Goal: Task Accomplishment & Management: Use online tool/utility

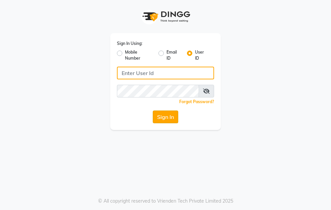
type input "9911100997"
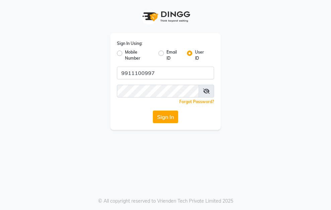
click at [168, 118] on button "Sign In" at bounding box center [165, 117] width 25 height 13
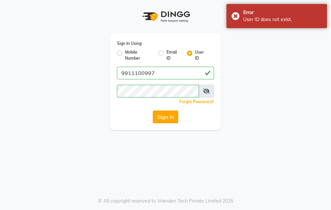
click at [165, 117] on button "Sign In" at bounding box center [165, 117] width 25 height 13
click at [124, 55] on div "Mobile Number" at bounding box center [135, 55] width 36 height 12
click at [125, 54] on label "Mobile Number" at bounding box center [139, 55] width 28 height 12
click at [125, 54] on input "Mobile Number" at bounding box center [127, 51] width 4 height 4
radio input "true"
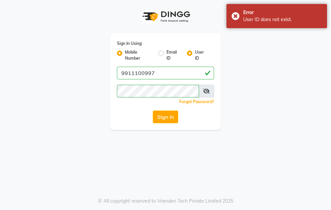
radio input "false"
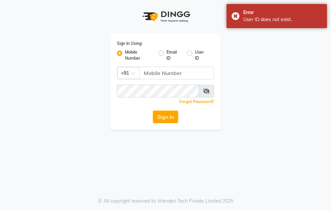
click at [167, 55] on label "Email ID" at bounding box center [174, 55] width 15 height 12
click at [167, 54] on input "Email ID" at bounding box center [169, 51] width 4 height 4
radio input "true"
radio input "false"
click at [194, 55] on div "User ID" at bounding box center [198, 55] width 22 height 12
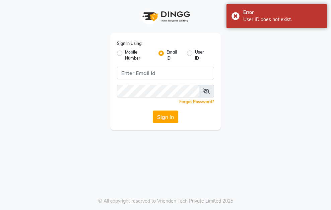
click at [195, 54] on label "User ID" at bounding box center [202, 55] width 14 height 12
click at [195, 54] on input "User ID" at bounding box center [197, 51] width 4 height 4
radio input "true"
radio input "false"
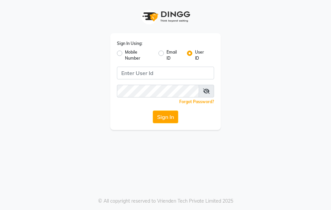
click at [122, 54] on div "Mobile Number" at bounding box center [135, 55] width 36 height 12
click at [125, 54] on label "Mobile Number" at bounding box center [139, 55] width 28 height 12
click at [125, 54] on input "Mobile Number" at bounding box center [127, 51] width 4 height 4
radio input "true"
click at [187, 54] on div "Mobile Number Email ID User ID" at bounding box center [165, 55] width 97 height 12
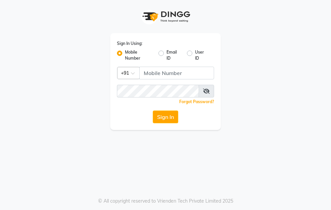
click at [195, 54] on label "User ID" at bounding box center [202, 55] width 14 height 12
click at [195, 54] on input "User ID" at bounding box center [197, 51] width 4 height 4
radio input "true"
radio input "false"
drag, startPoint x: 65, startPoint y: 53, endPoint x: 70, endPoint y: 54, distance: 4.8
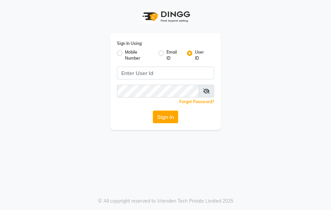
click at [67, 54] on div "Sign In Using: Mobile Number Email ID User ID Remember me Forgot Password? Sign…" at bounding box center [165, 65] width 241 height 130
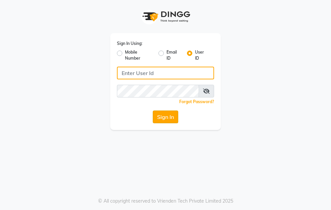
type input "9911100997"
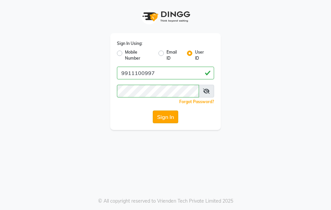
click at [164, 112] on button "Sign In" at bounding box center [165, 117] width 25 height 13
click at [161, 116] on button "Sign In" at bounding box center [165, 117] width 25 height 13
click at [158, 116] on button "Sign In" at bounding box center [165, 117] width 25 height 13
click at [161, 118] on button "Sign In" at bounding box center [165, 117] width 25 height 13
click at [159, 118] on button "Sign In" at bounding box center [165, 117] width 25 height 13
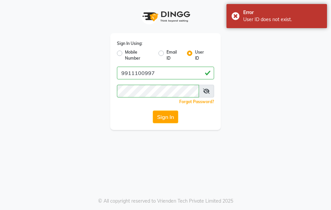
click at [167, 53] on label "Email ID" at bounding box center [174, 55] width 15 height 12
click at [167, 53] on input "Email ID" at bounding box center [169, 51] width 4 height 4
radio input "true"
radio input "false"
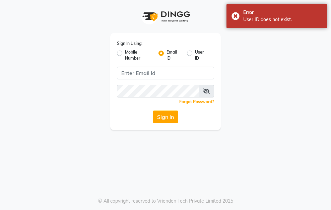
click at [125, 54] on label "Mobile Number" at bounding box center [139, 55] width 28 height 12
click at [125, 54] on input "Mobile Number" at bounding box center [127, 51] width 4 height 4
radio input "true"
radio input "false"
click at [186, 52] on div "Mobile Number Email ID User ID" at bounding box center [165, 55] width 97 height 12
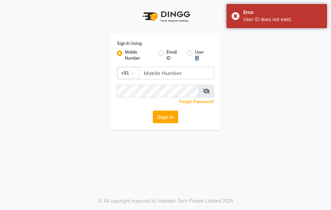
click at [189, 56] on div "User ID" at bounding box center [198, 55] width 22 height 12
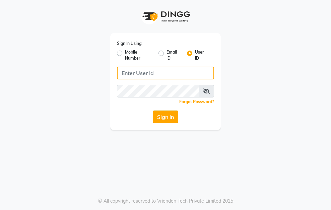
type input "9911100997"
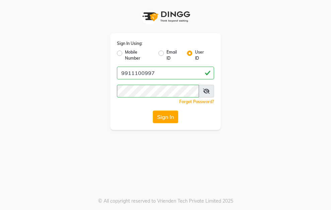
drag, startPoint x: 175, startPoint y: 116, endPoint x: 170, endPoint y: 116, distance: 5.7
click at [173, 116] on button "Sign In" at bounding box center [165, 117] width 25 height 13
click at [171, 116] on button "Sign In" at bounding box center [165, 117] width 25 height 13
click at [209, 90] on icon at bounding box center [206, 91] width 7 height 5
drag, startPoint x: 161, startPoint y: 115, endPoint x: 157, endPoint y: 118, distance: 5.5
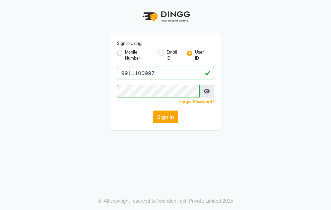
click at [160, 117] on button "Sign In" at bounding box center [165, 117] width 25 height 13
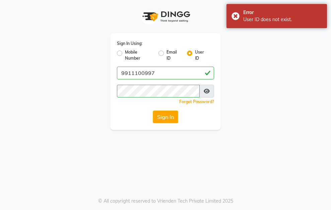
click at [224, 91] on div "Sign In Using: Mobile Number Email ID User ID 9911100997 Remember me Forgot Pas…" at bounding box center [165, 65] width 121 height 130
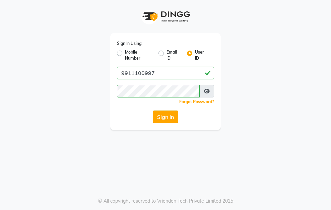
click at [174, 118] on button "Sign In" at bounding box center [165, 117] width 25 height 13
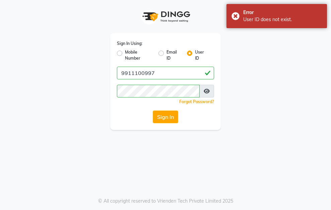
click at [127, 55] on label "Mobile Number" at bounding box center [139, 55] width 28 height 12
click at [127, 54] on input "Mobile Number" at bounding box center [127, 51] width 4 height 4
radio input "true"
radio input "false"
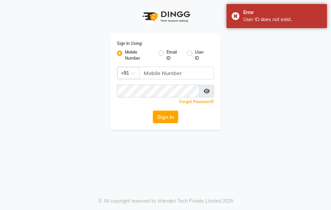
click at [195, 53] on label "User ID" at bounding box center [202, 55] width 14 height 12
click at [195, 53] on input "User ID" at bounding box center [197, 51] width 4 height 4
radio input "true"
radio input "false"
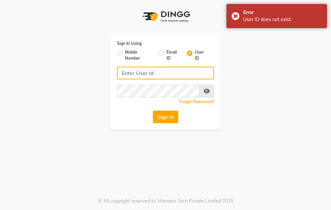
click at [159, 77] on input "Username" at bounding box center [165, 73] width 97 height 13
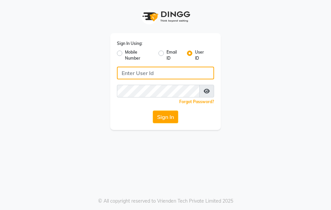
type input "9911100997"
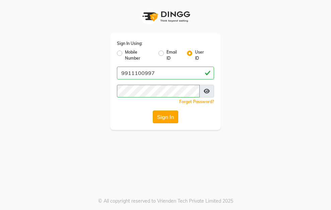
click at [163, 115] on button "Sign In" at bounding box center [165, 117] width 25 height 13
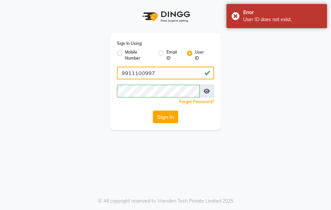
drag, startPoint x: 122, startPoint y: 73, endPoint x: 166, endPoint y: 70, distance: 44.0
click at [166, 70] on input "9911100997" at bounding box center [165, 73] width 97 height 13
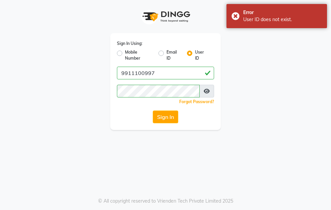
click at [129, 55] on label "Mobile Number" at bounding box center [139, 55] width 28 height 12
click at [129, 54] on input "Mobile Number" at bounding box center [127, 51] width 4 height 4
radio input "true"
radio input "false"
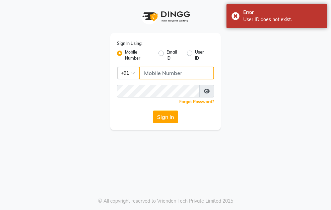
click at [151, 74] on input "Username" at bounding box center [176, 73] width 75 height 13
paste input "9911100997"
type input "9911100997"
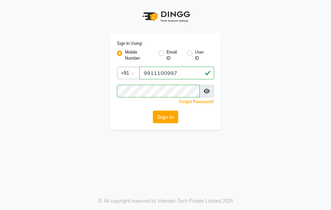
click at [239, 85] on div "Sign In Using: Mobile Number Email ID User ID Country Code × +91 9911100997 Rem…" at bounding box center [165, 65] width 241 height 130
click at [169, 116] on button "Sign In" at bounding box center [165, 117] width 25 height 13
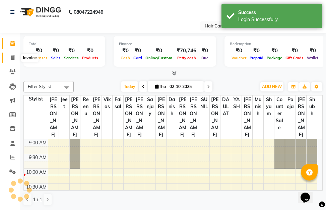
click at [11, 59] on icon at bounding box center [13, 57] width 4 height 5
select select "service"
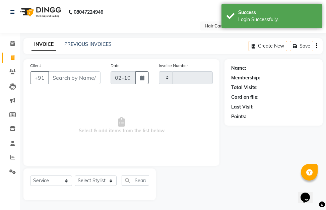
type input "9340"
select select "6308"
click at [61, 76] on input "Client" at bounding box center [74, 77] width 52 height 13
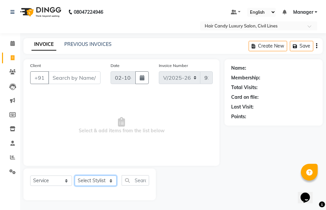
drag, startPoint x: 102, startPoint y: 180, endPoint x: 87, endPoint y: 183, distance: 14.3
click at [100, 180] on select "Select Stylist aakib AASHU Aftab Arshal counter sale Danish DAULAT faisal jeet …" at bounding box center [96, 181] width 42 height 10
drag, startPoint x: 162, startPoint y: 155, endPoint x: 150, endPoint y: 155, distance: 11.7
click at [162, 155] on span "Select & add items from the list below" at bounding box center [121, 125] width 183 height 67
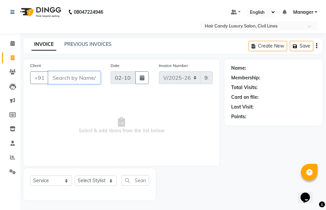
click at [94, 81] on input "Client" at bounding box center [74, 77] width 52 height 13
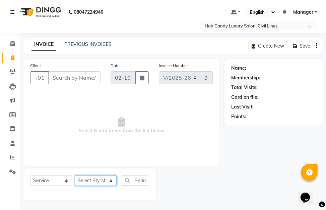
click at [100, 182] on select "Select Stylist aakib AASHU Aftab Arshal counter sale Danish DAULAT faisal jeet …" at bounding box center [96, 181] width 42 height 10
select select "47490"
click at [75, 176] on select "Select Stylist aakib AASHU Aftab Arshal counter sale Danish DAULAT faisal jeet …" at bounding box center [96, 181] width 42 height 10
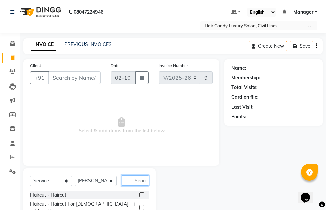
click at [131, 182] on input "text" at bounding box center [135, 180] width 27 height 10
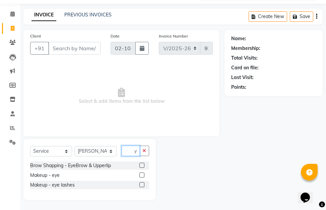
scroll to position [0, 3]
type input "e"
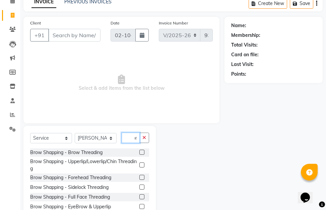
scroll to position [0, 5]
type input "bro"
click at [140, 152] on label at bounding box center [141, 152] width 5 height 5
click at [140, 152] on input "checkbox" at bounding box center [141, 153] width 4 height 4
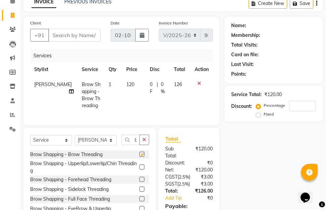
checkbox input "false"
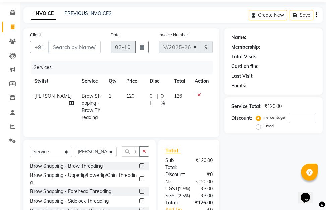
scroll to position [29, 0]
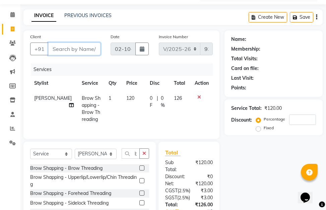
click at [61, 53] on input "Client" at bounding box center [74, 49] width 52 height 13
click at [200, 99] on icon at bounding box center [199, 97] width 4 height 5
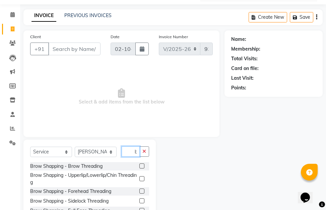
click at [136, 152] on input "bro" at bounding box center [131, 151] width 18 height 10
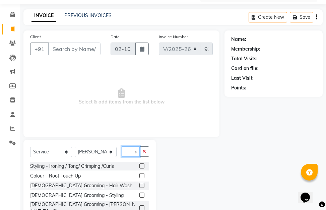
scroll to position [0, 2]
type input "r"
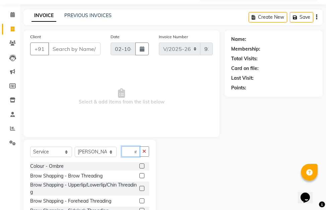
type input "bro"
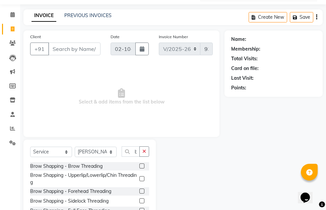
click at [140, 166] on label at bounding box center [141, 166] width 5 height 5
click at [140, 166] on input "checkbox" at bounding box center [141, 166] width 4 height 4
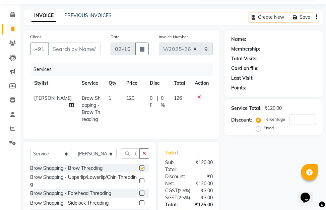
checkbox input "false"
click at [136, 159] on input "bro" at bounding box center [131, 154] width 18 height 10
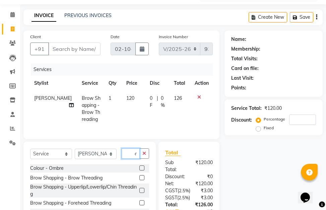
scroll to position [0, 0]
type input "b"
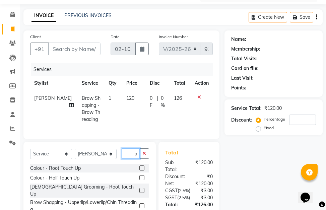
scroll to position [0, 6]
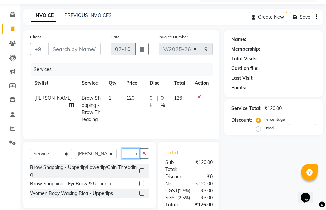
type input "upp"
click at [141, 174] on label at bounding box center [141, 171] width 5 height 5
click at [141, 174] on input "checkbox" at bounding box center [141, 171] width 4 height 4
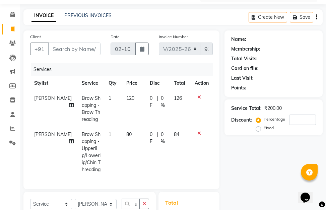
checkbox input "false"
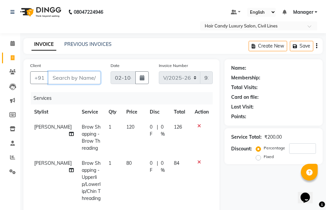
click at [78, 80] on input "Client" at bounding box center [74, 77] width 52 height 13
type input "9"
type input "0"
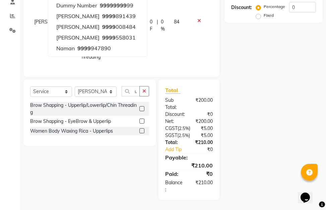
scroll to position [161, 0]
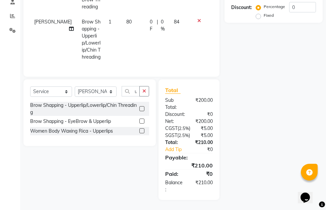
type input "9999"
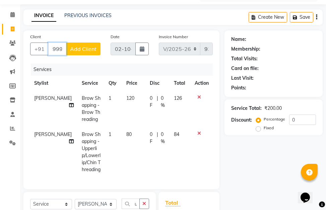
scroll to position [0, 0]
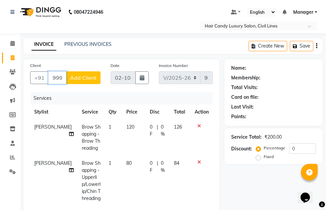
click at [61, 77] on input "9999" at bounding box center [57, 77] width 18 height 13
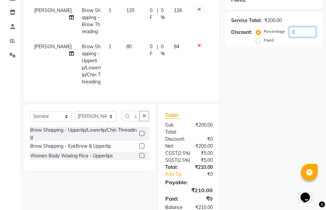
drag, startPoint x: 298, startPoint y: 33, endPoint x: 295, endPoint y: 35, distance: 3.8
click at [298, 33] on input "0" at bounding box center [302, 32] width 27 height 10
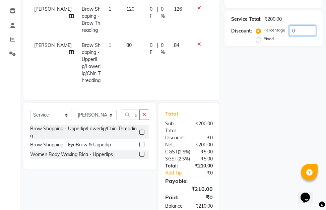
scroll to position [113, 0]
